Goal: Navigation & Orientation: Find specific page/section

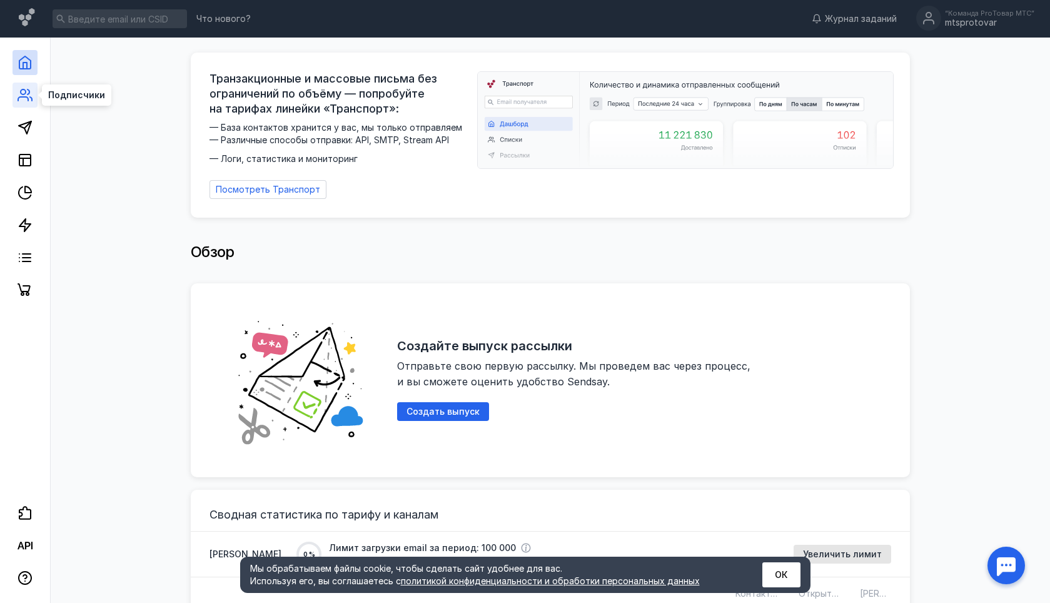
click at [28, 89] on icon at bounding box center [25, 95] width 15 height 15
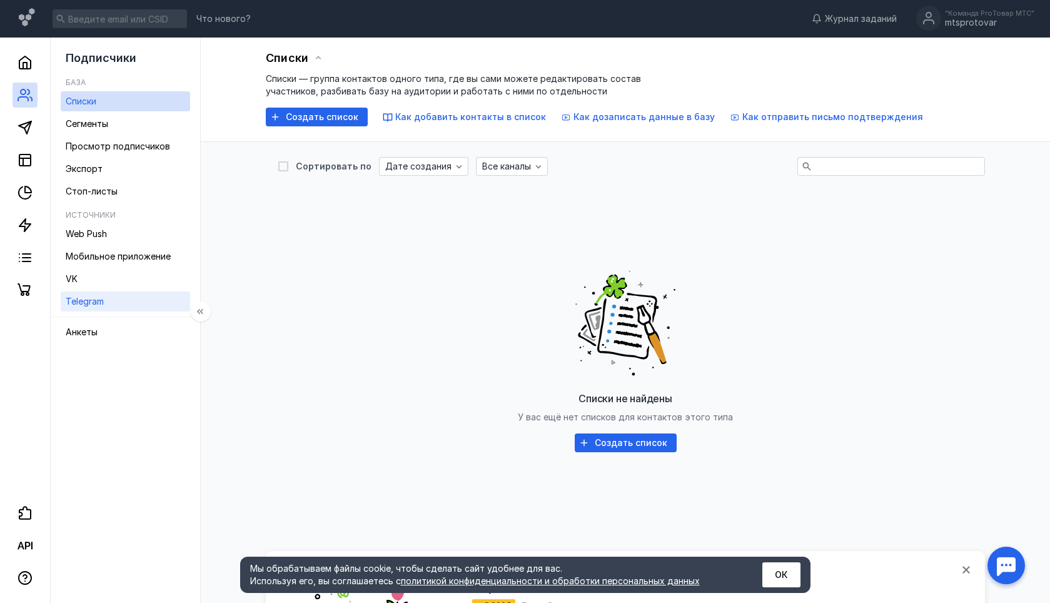
click at [106, 306] on link "Telegram" at bounding box center [125, 301] width 129 height 20
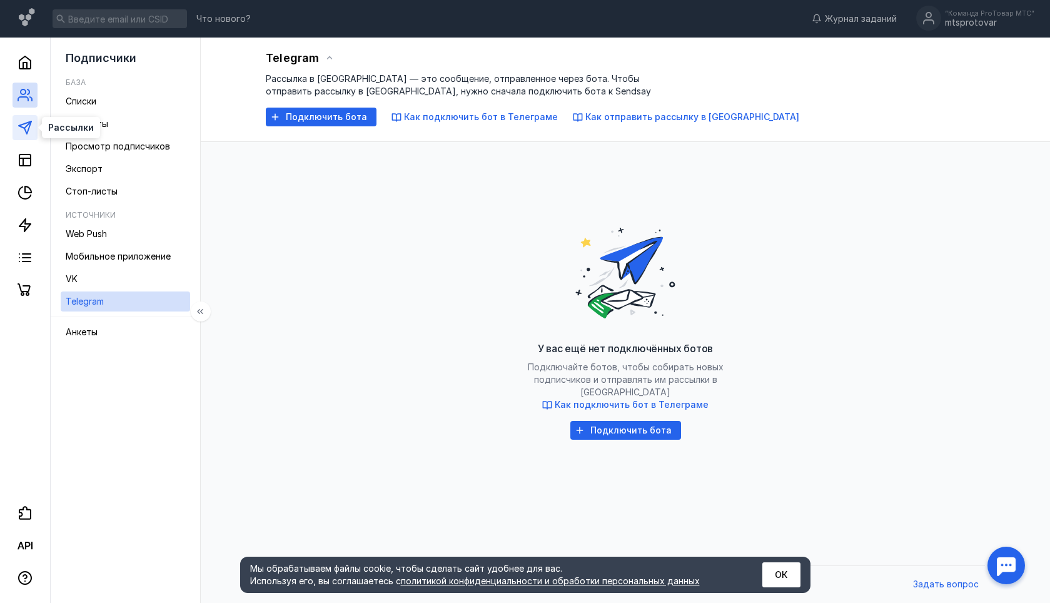
click at [22, 130] on icon at bounding box center [25, 127] width 15 height 15
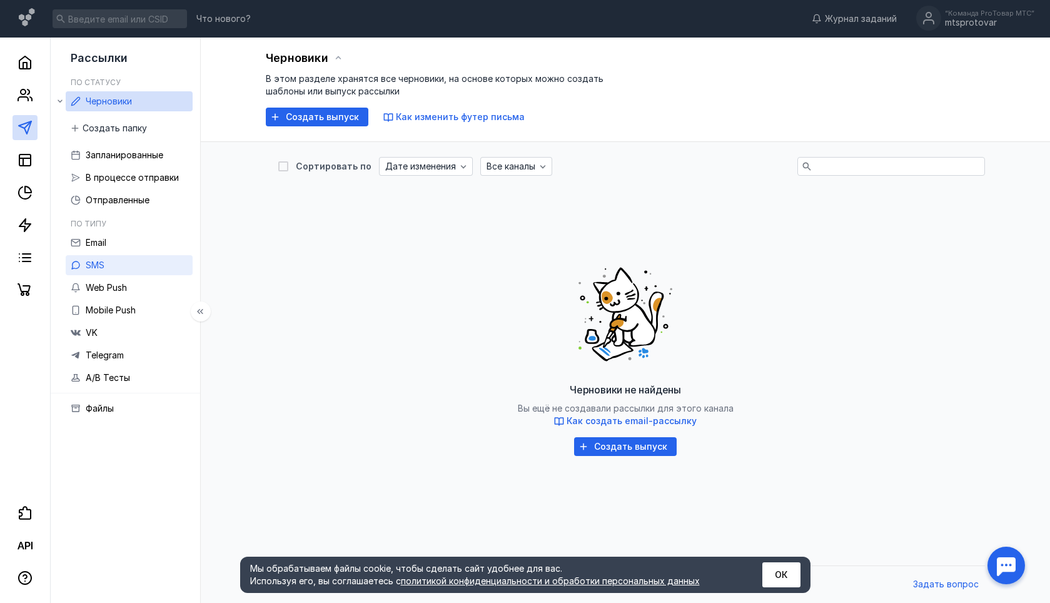
click at [99, 268] on span "SMS" at bounding box center [95, 264] width 19 height 11
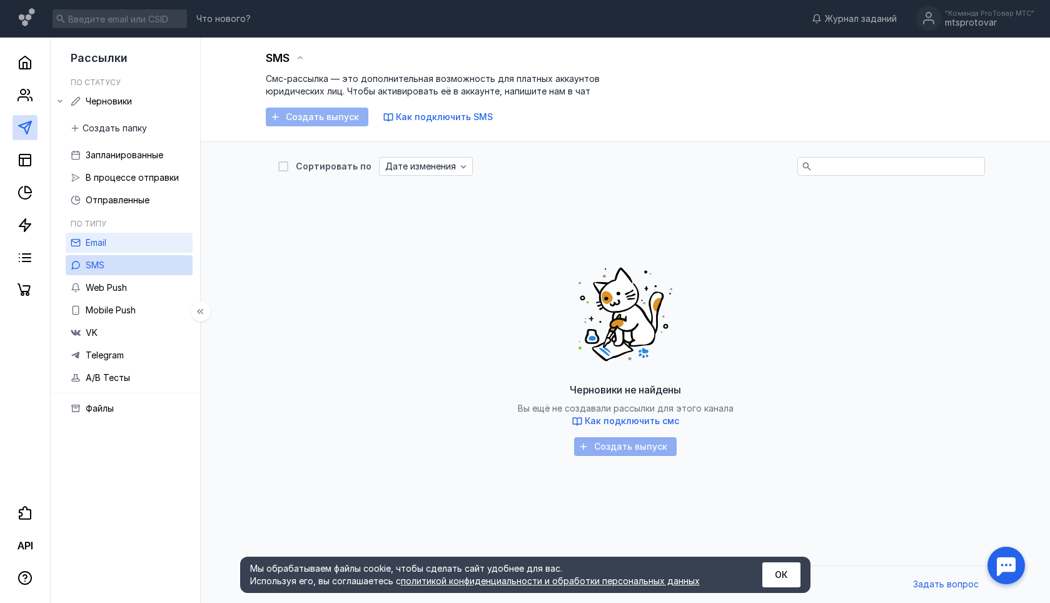
click at [104, 245] on span "Email" at bounding box center [96, 242] width 21 height 11
